Goal: Information Seeking & Learning: Find specific page/section

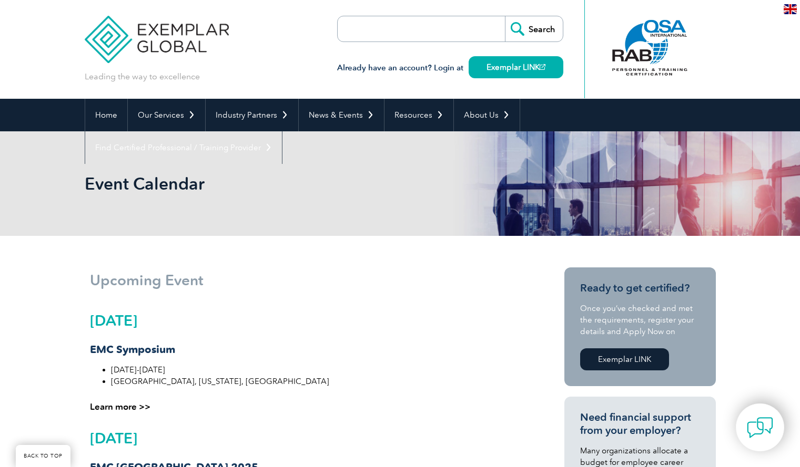
scroll to position [841, 0]
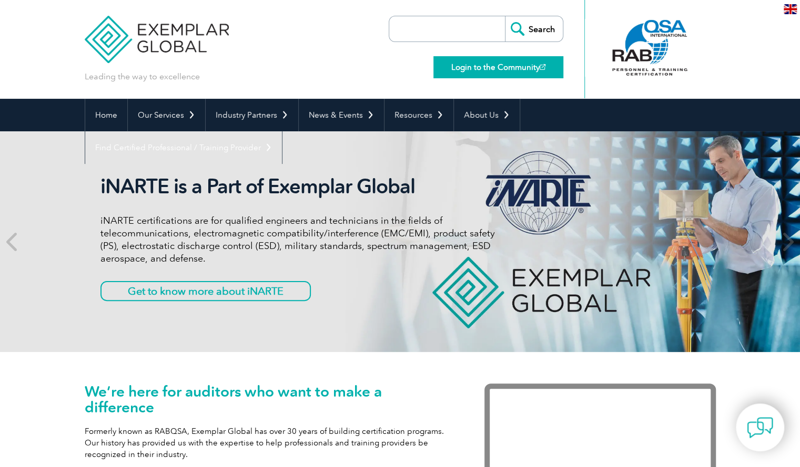
click at [481, 75] on link "Login to the Community" at bounding box center [498, 67] width 130 height 22
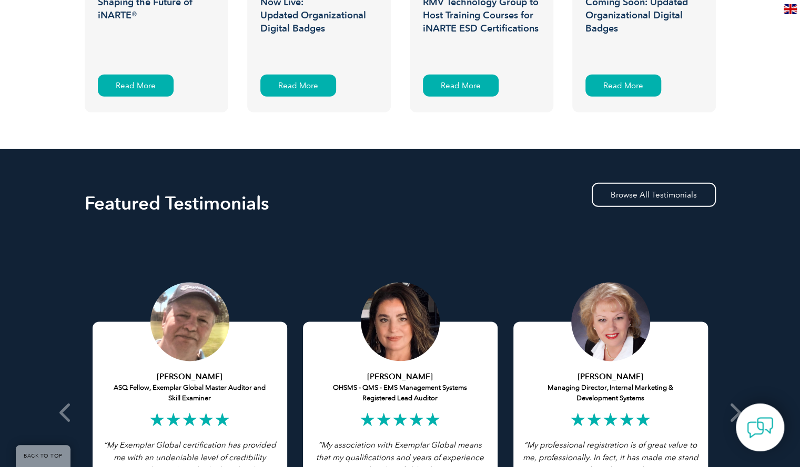
scroll to position [1682, 0]
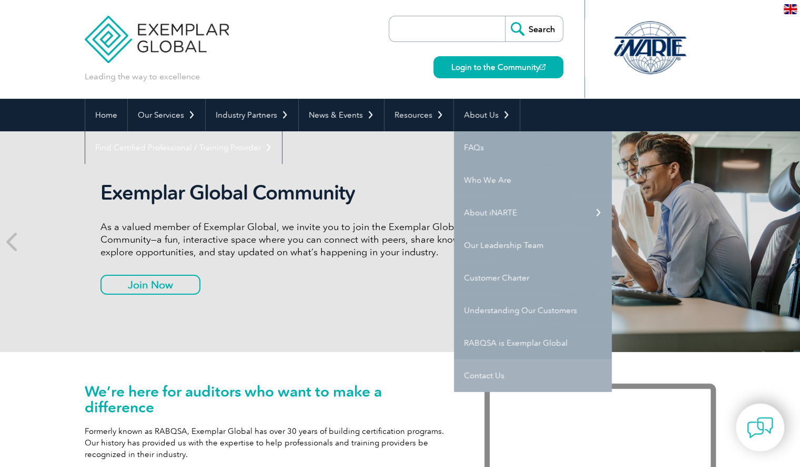
click at [482, 371] on link "Contact Us" at bounding box center [533, 376] width 158 height 33
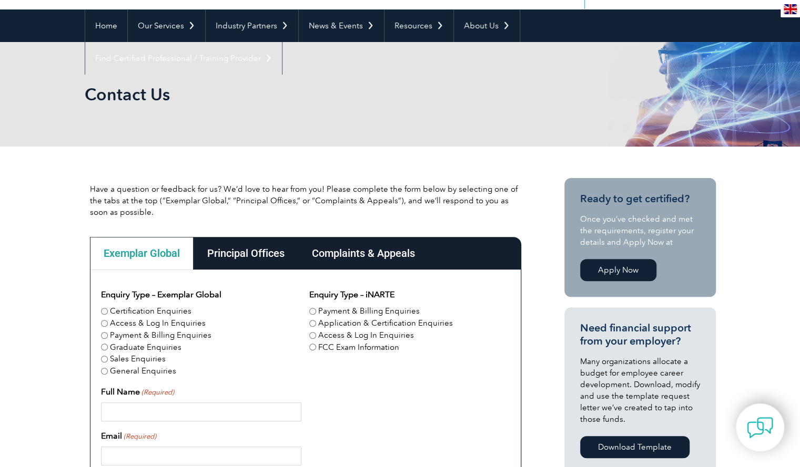
scroll to position [105, 0]
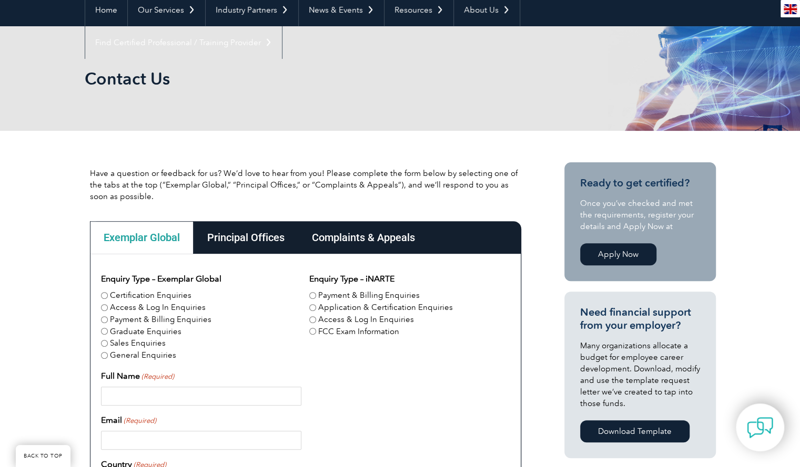
click at [242, 239] on div "Principal Offices" at bounding box center [245, 237] width 105 height 33
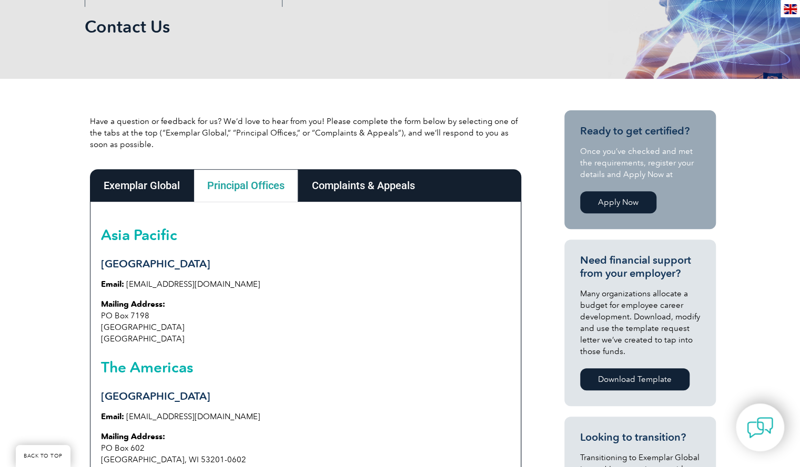
scroll to position [158, 0]
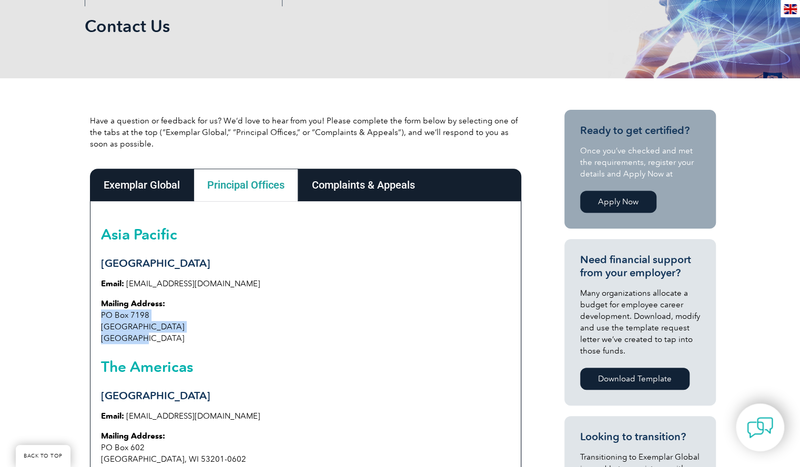
drag, startPoint x: 134, startPoint y: 339, endPoint x: 98, endPoint y: 315, distance: 42.9
click at [98, 315] on div "Asia Pacific Sydney Email: info@exemplarglobal.org Mailing Address: PO Box 7198…" at bounding box center [305, 348] width 431 height 295
copy p "PO Box 7198 Penrith South NSW 2750 Australia"
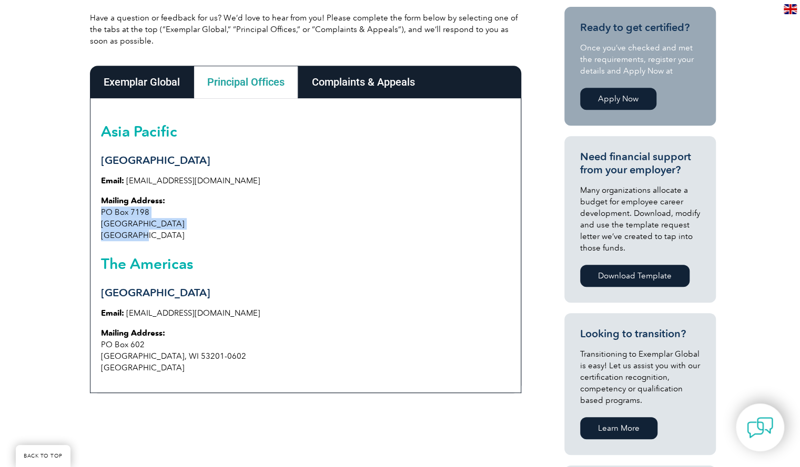
scroll to position [263, 0]
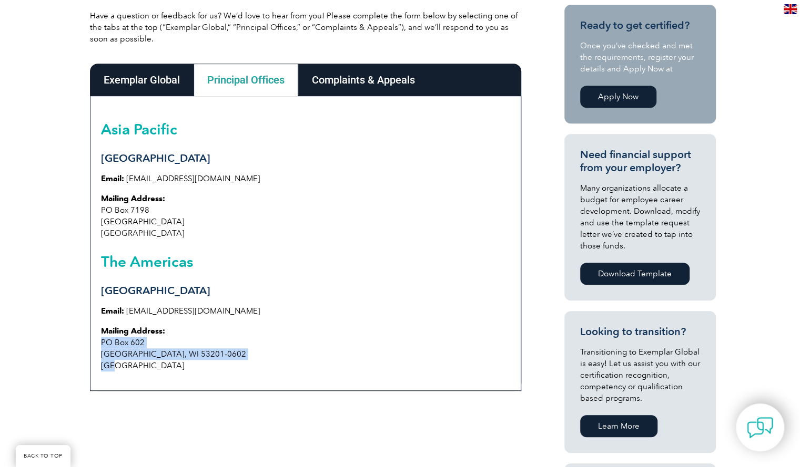
drag, startPoint x: 128, startPoint y: 363, endPoint x: 98, endPoint y: 346, distance: 34.6
click at [98, 346] on div "Asia Pacific Sydney Email: info@exemplarglobal.org Mailing Address: PO Box 7198…" at bounding box center [305, 243] width 431 height 295
copy p "PO Box 602 Milwaukee, WI 53201-0602 USA"
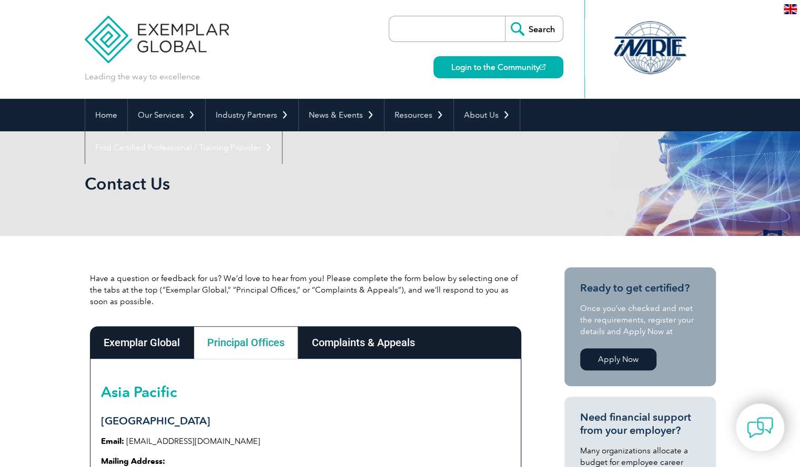
click at [186, 40] on img at bounding box center [157, 31] width 145 height 63
click at [511, 67] on link "Login to the Community" at bounding box center [498, 67] width 130 height 22
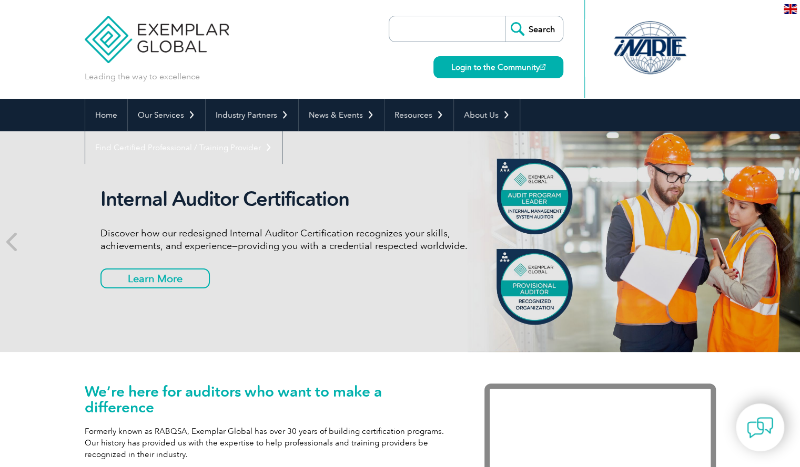
click at [476, 26] on input "search" at bounding box center [449, 28] width 110 height 25
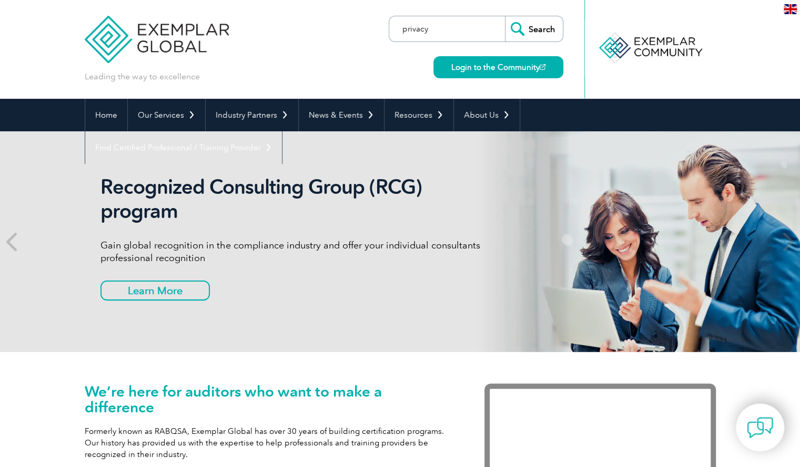
type input "privacy policy"
click at [543, 22] on input "Search" at bounding box center [534, 28] width 58 height 25
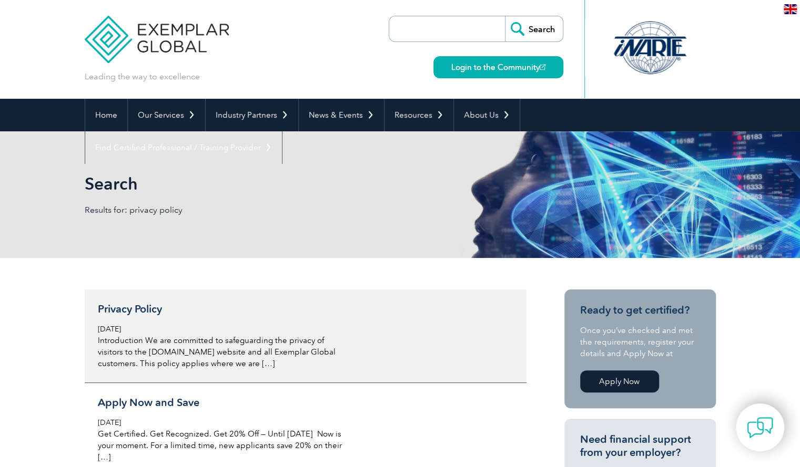
click at [124, 307] on h3 "Privacy Policy" at bounding box center [222, 309] width 249 height 13
